Goal: Task Accomplishment & Management: Manage account settings

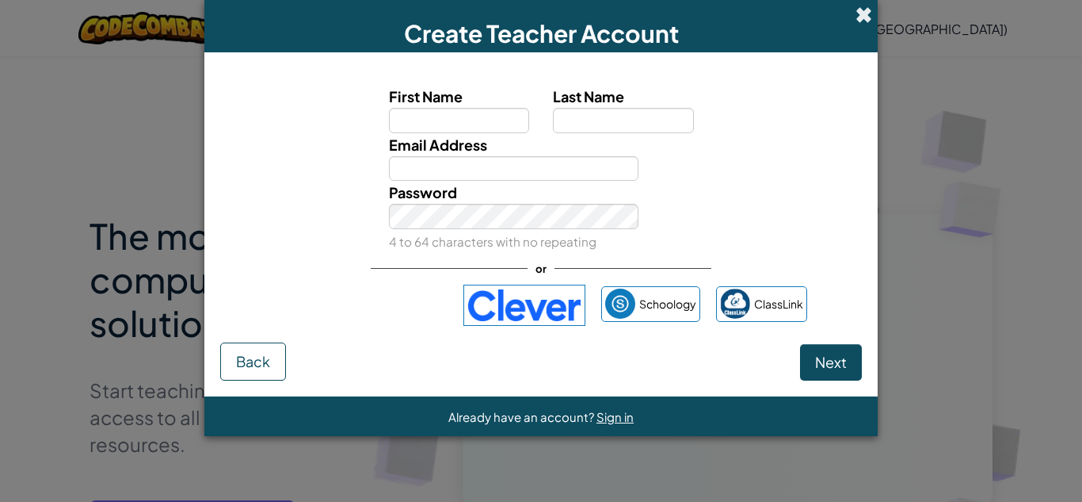
click at [862, 9] on span at bounding box center [864, 14] width 17 height 17
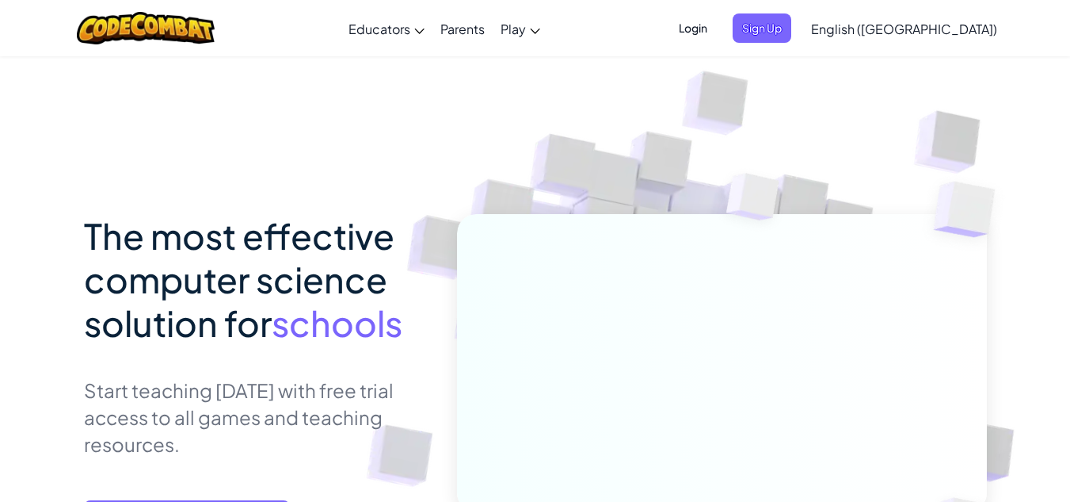
click at [717, 25] on span "Login" at bounding box center [693, 27] width 48 height 29
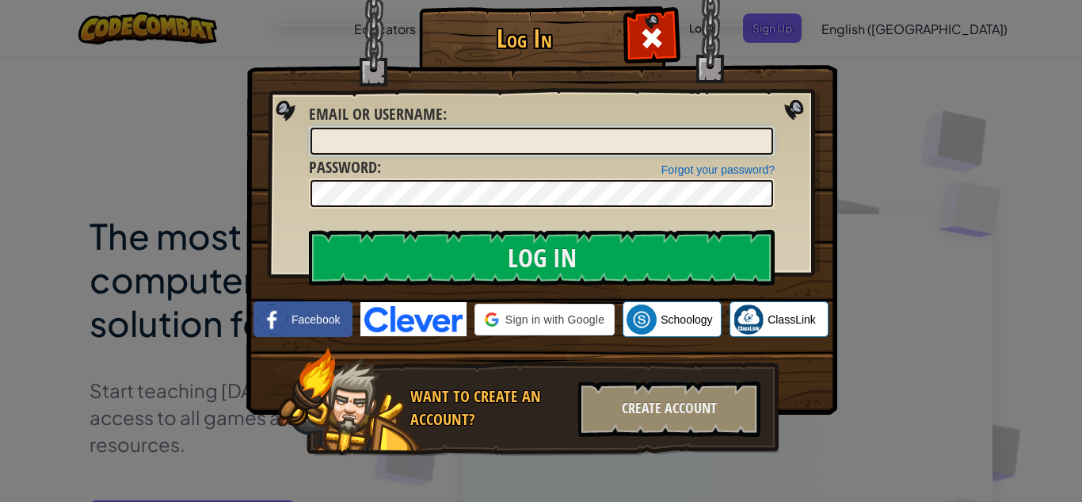
type input "[EMAIL_ADDRESS][DOMAIN_NAME]"
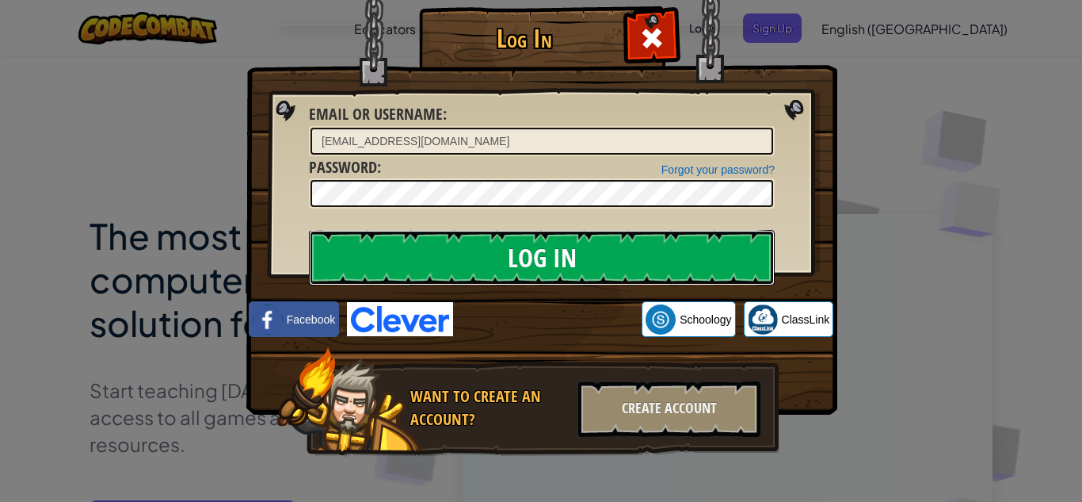
click at [568, 246] on input "Log In" at bounding box center [542, 257] width 466 height 55
